Goal: Information Seeking & Learning: Learn about a topic

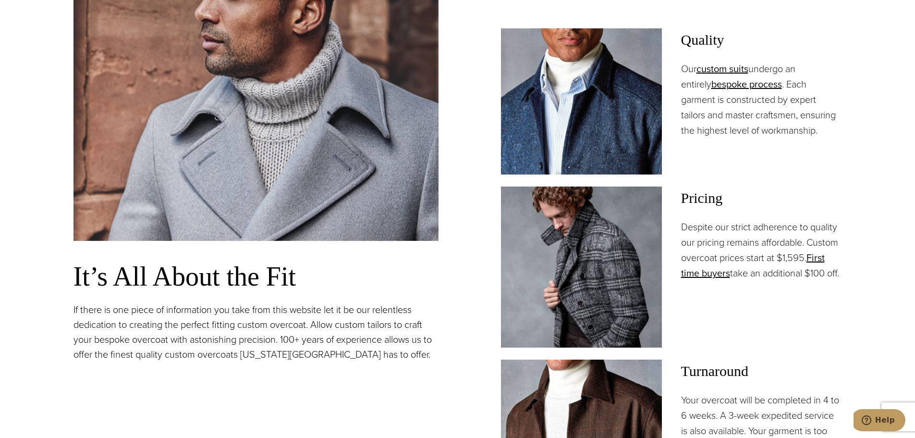
scroll to position [742, 0]
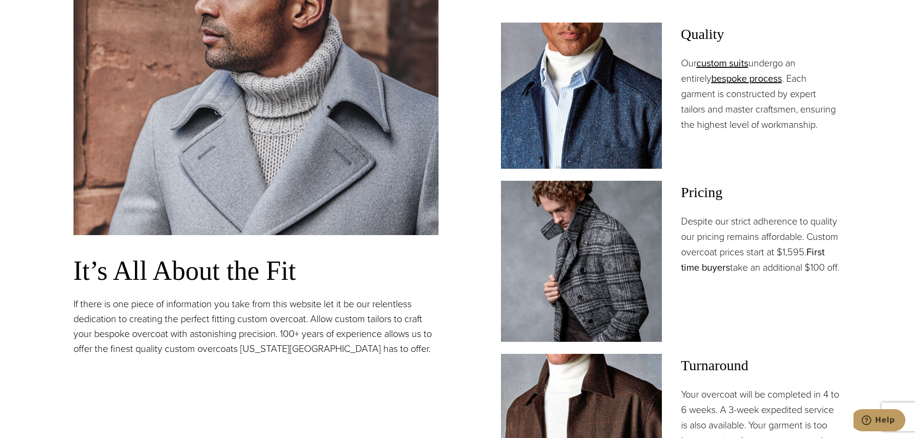
click at [818, 252] on link "First time buyers" at bounding box center [753, 260] width 144 height 30
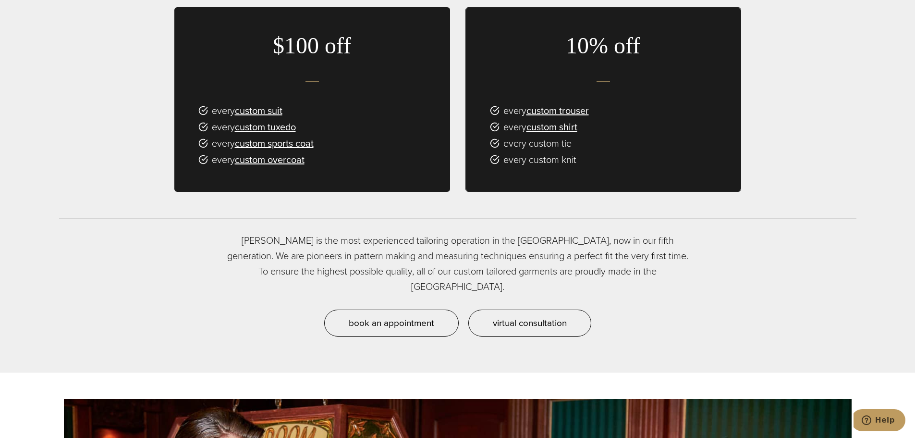
scroll to position [769, 0]
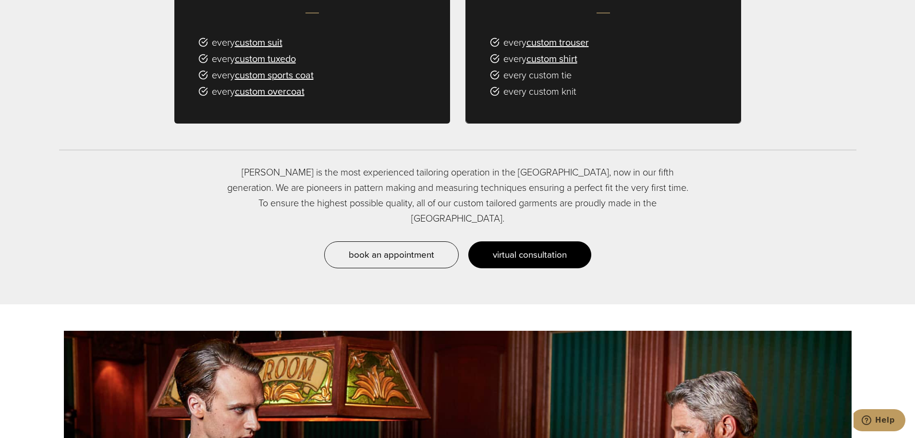
click at [530, 247] on span "virtual consultation" at bounding box center [530, 254] width 74 height 14
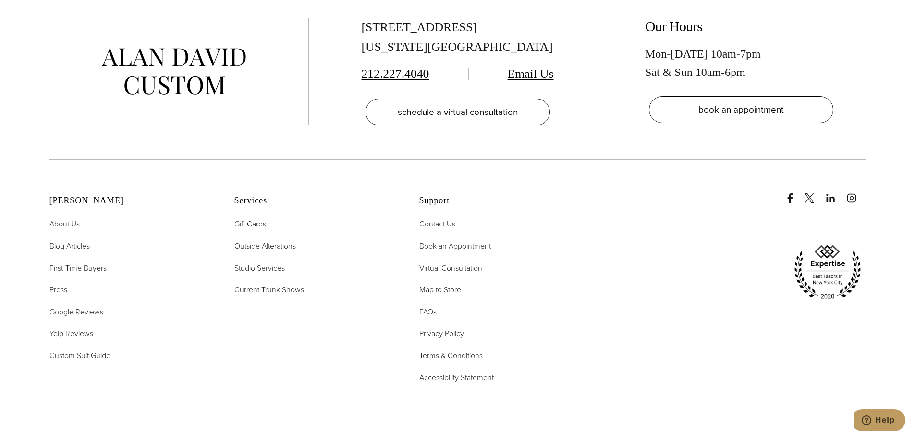
scroll to position [2250, 0]
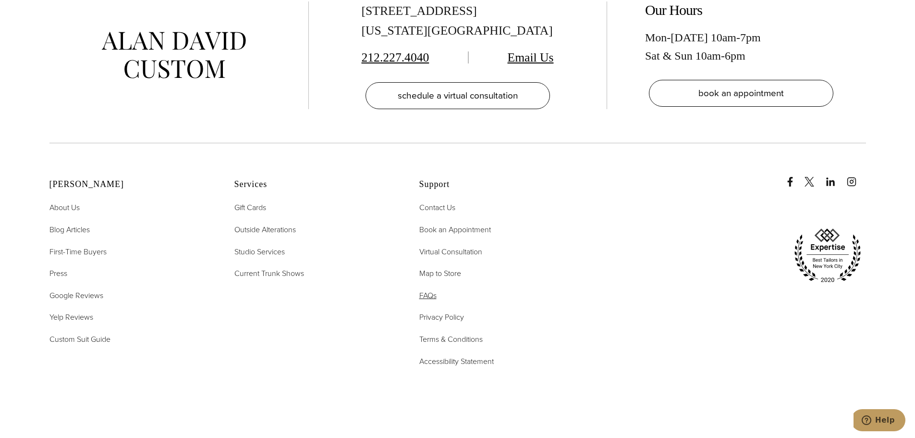
click at [426, 290] on span "FAQs" at bounding box center [427, 295] width 17 height 11
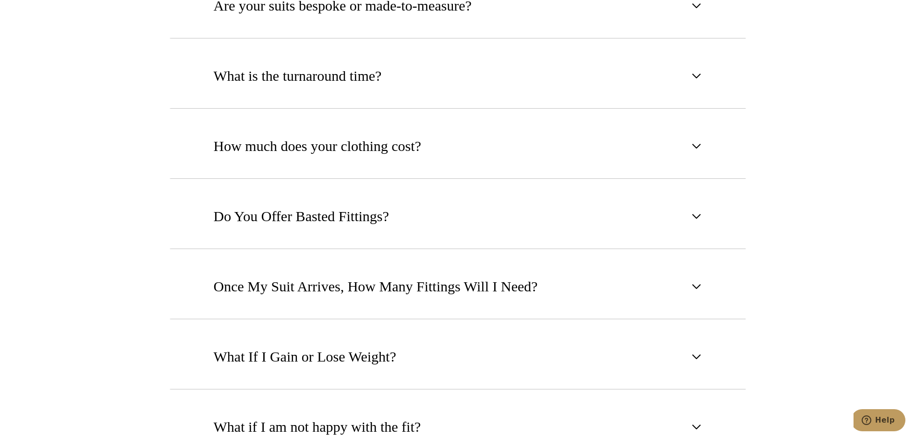
scroll to position [721, 0]
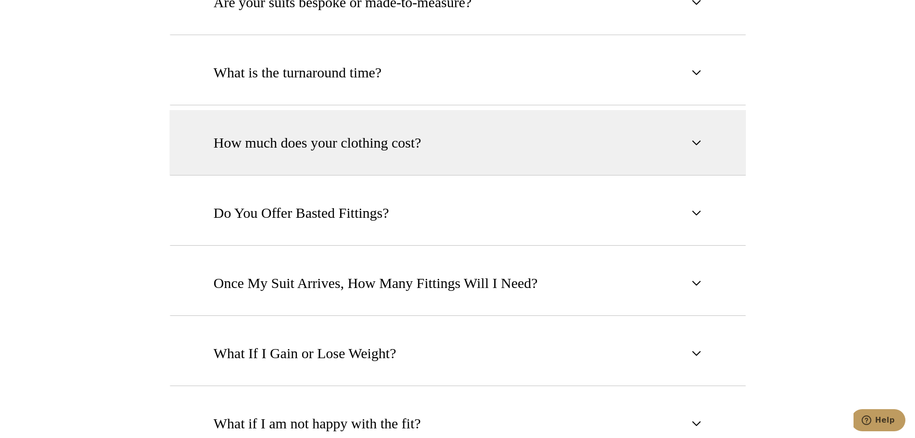
click at [232, 132] on span "How much does your clothing cost?" at bounding box center [318, 142] width 208 height 21
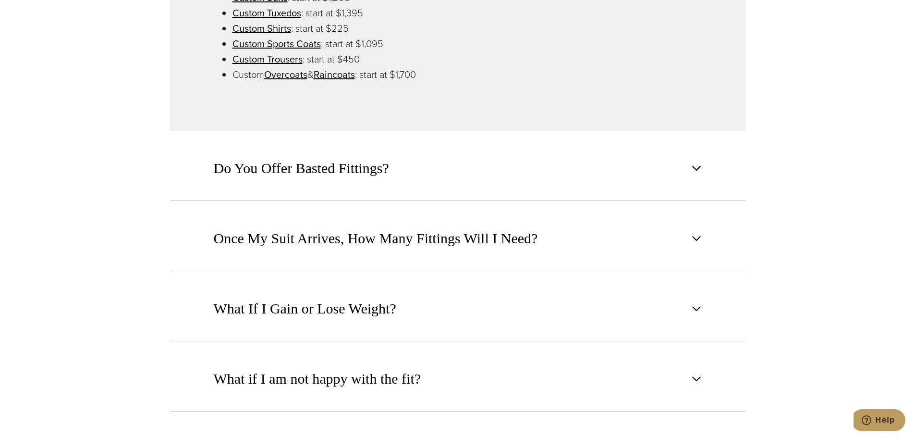
scroll to position [961, 0]
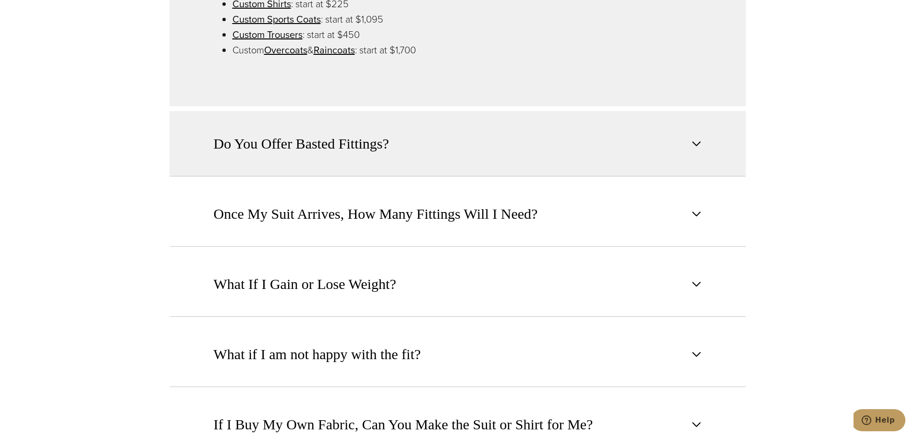
click at [221, 144] on button "Do You Offer Basted Fittings?" at bounding box center [458, 143] width 577 height 65
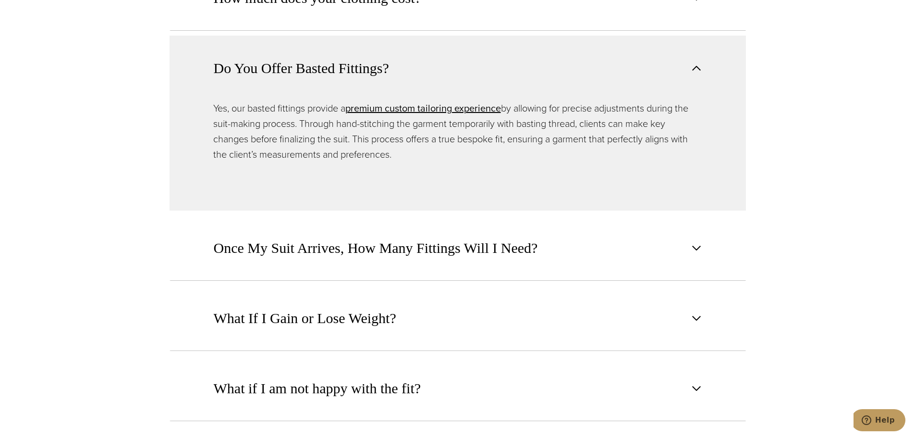
scroll to position [865, 0]
click at [297, 39] on button "Do You Offer Basted Fittings?" at bounding box center [458, 68] width 577 height 65
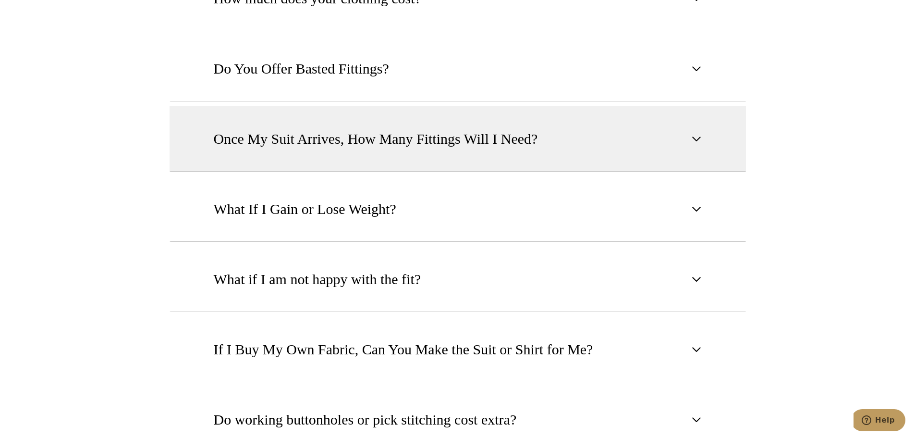
click at [346, 135] on button "Once My Suit Arrives, How Many Fittings Will I Need?" at bounding box center [458, 138] width 577 height 65
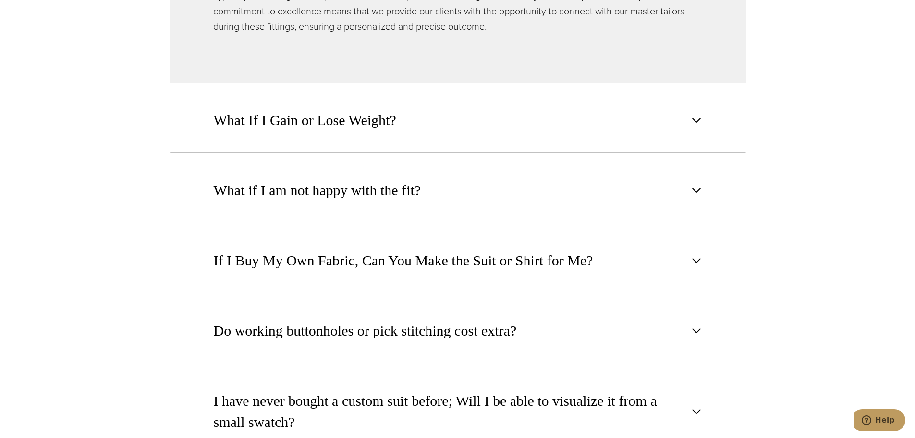
scroll to position [1105, 0]
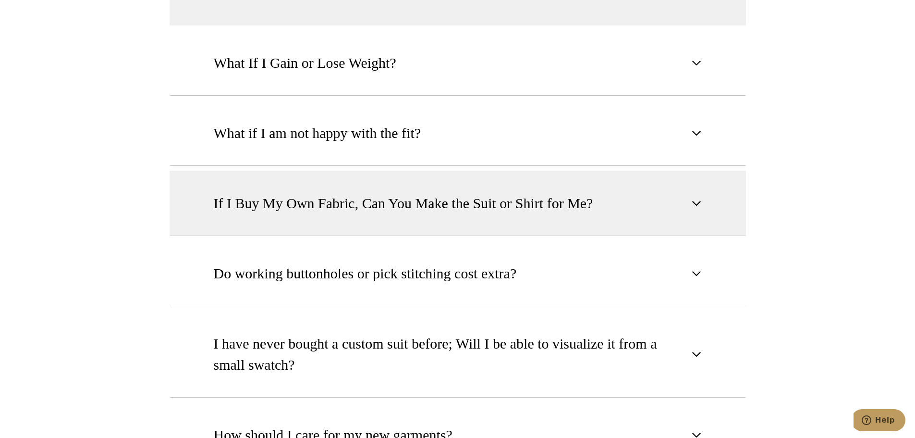
click at [222, 193] on span "If I Buy My Own Fabric, Can You Make the Suit or Shirt for Me?" at bounding box center [404, 203] width 380 height 21
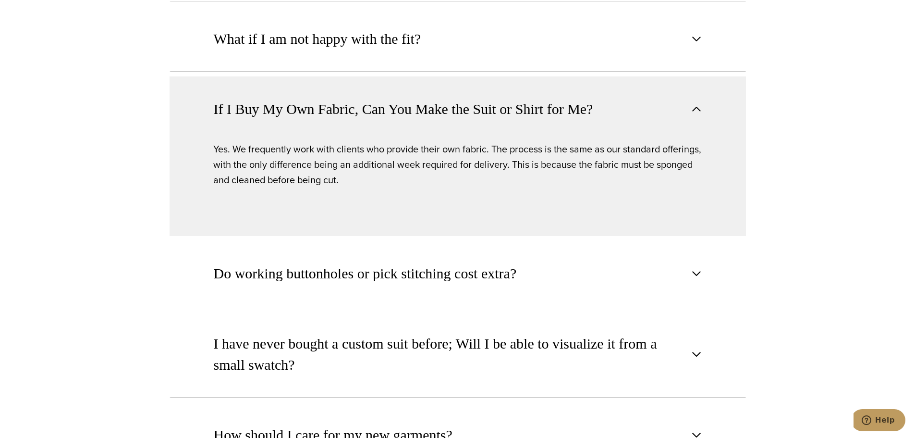
click at [236, 98] on span "If I Buy My Own Fabric, Can You Make the Suit or Shirt for Me?" at bounding box center [404, 108] width 380 height 21
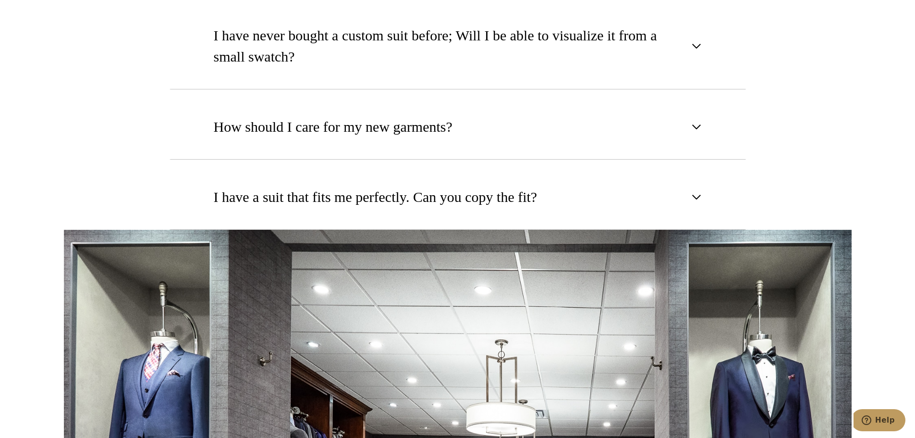
scroll to position [1345, 0]
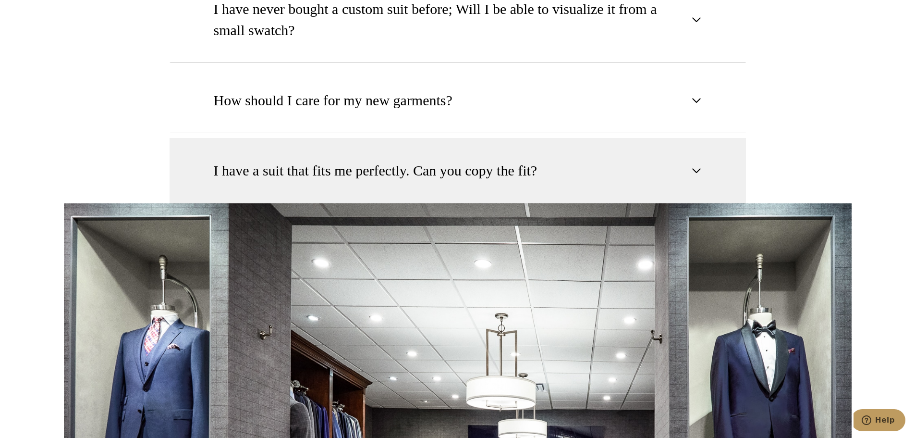
click at [223, 160] on span "I have a suit that fits me perfectly. Can you copy the fit?" at bounding box center [376, 170] width 324 height 21
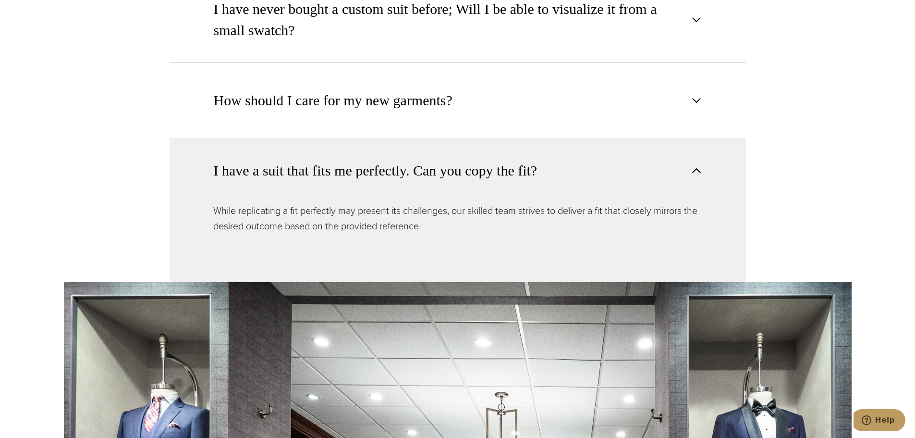
click at [223, 160] on span "I have a suit that fits me perfectly. Can you copy the fit?" at bounding box center [376, 170] width 324 height 21
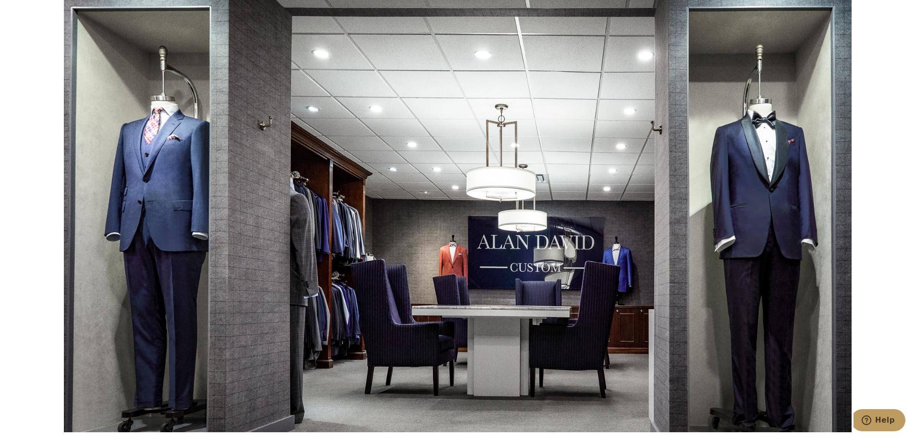
scroll to position [1538, 0]
